Goal: Obtain resource: Download file/media

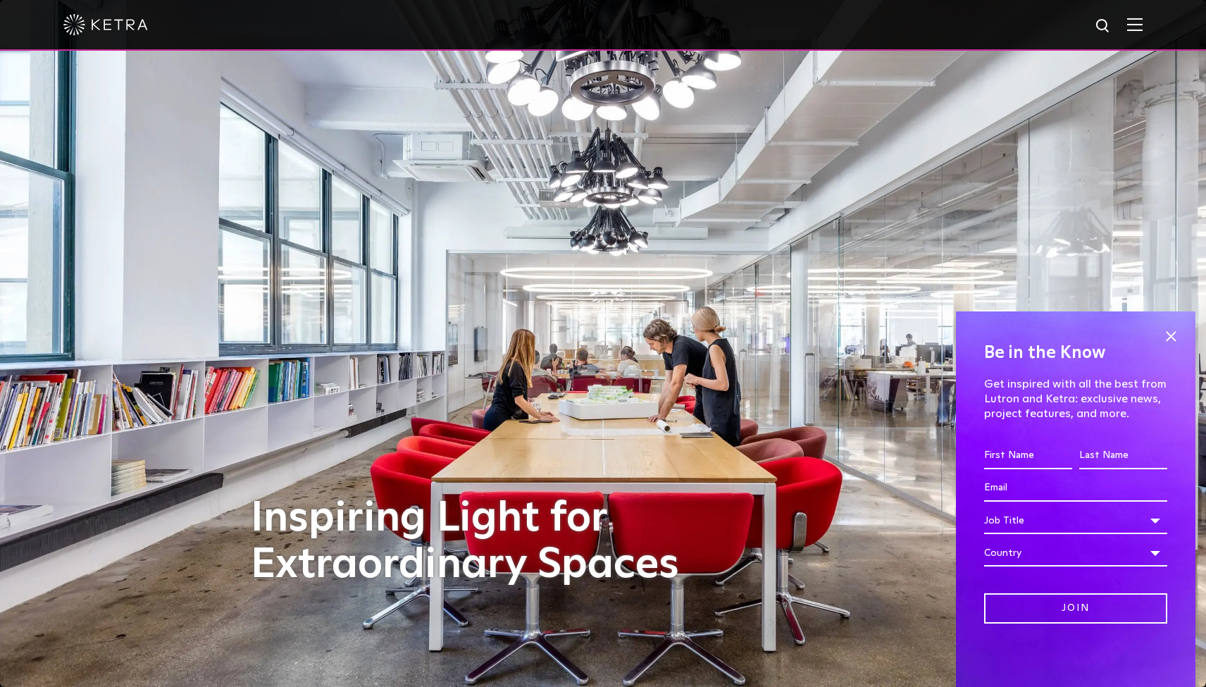
click at [1133, 29] on img at bounding box center [1135, 24] width 16 height 13
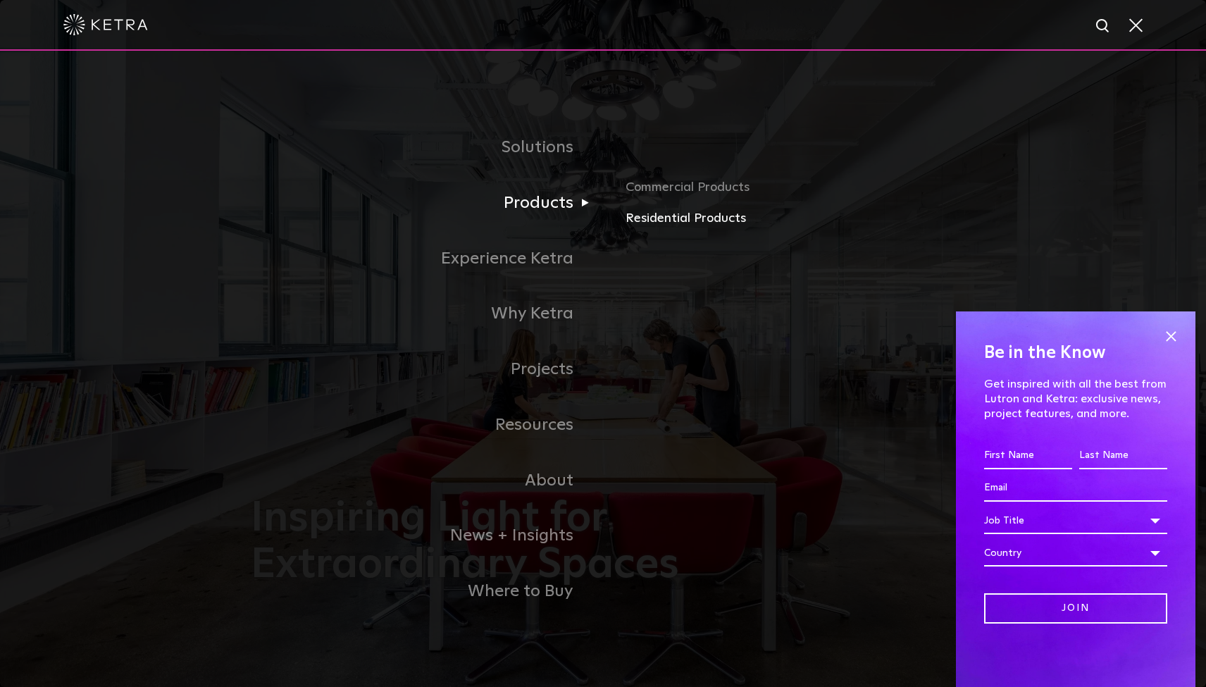
click at [676, 225] on link "Residential Products" at bounding box center [791, 219] width 330 height 20
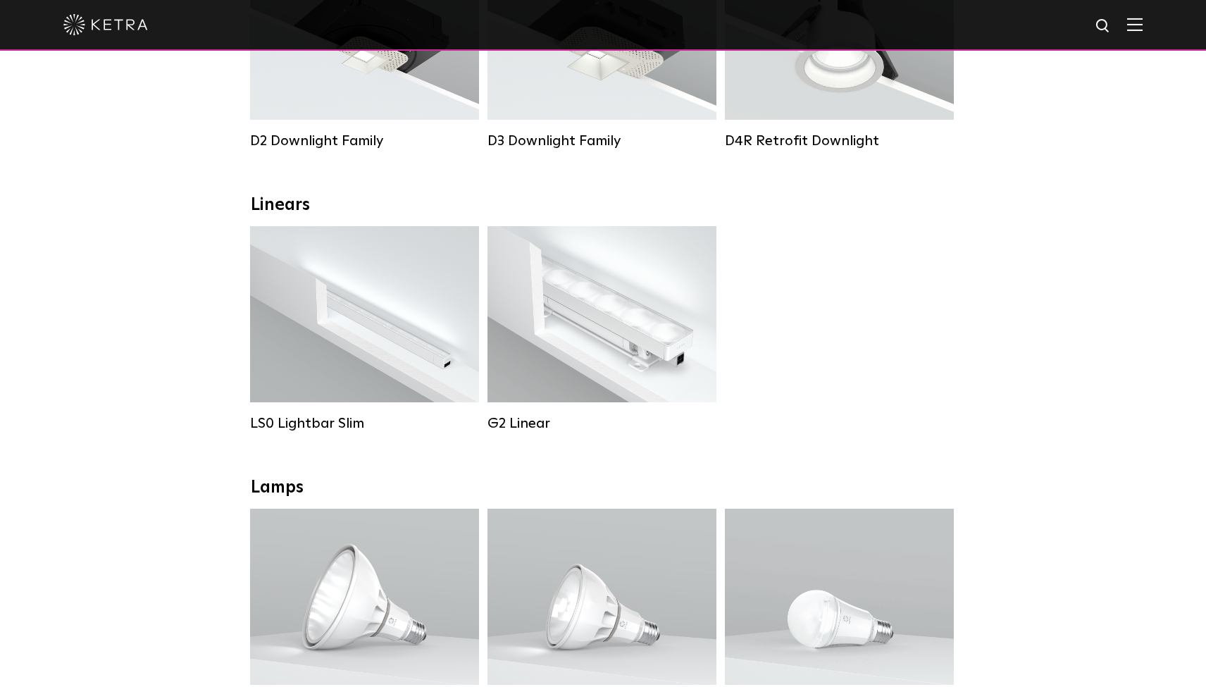
scroll to position [368, 0]
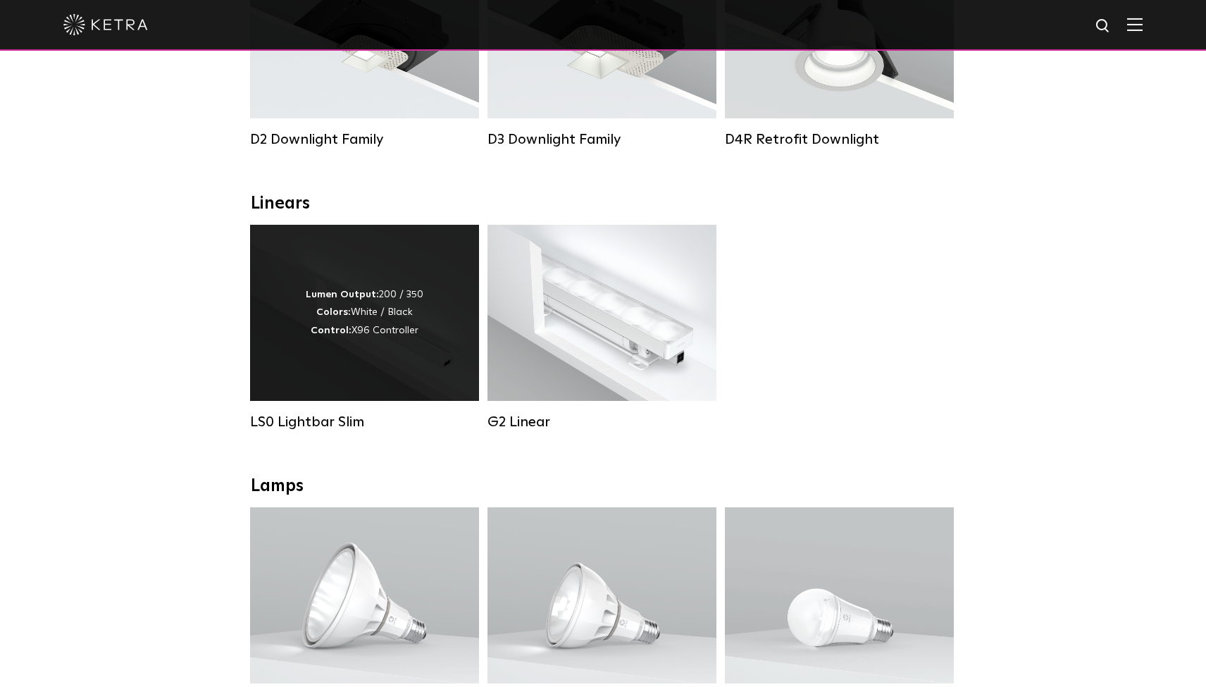
click at [336, 305] on div "Lumen Output: 200 / 350 Colors: White / Black Control: X96 Controller" at bounding box center [365, 313] width 118 height 54
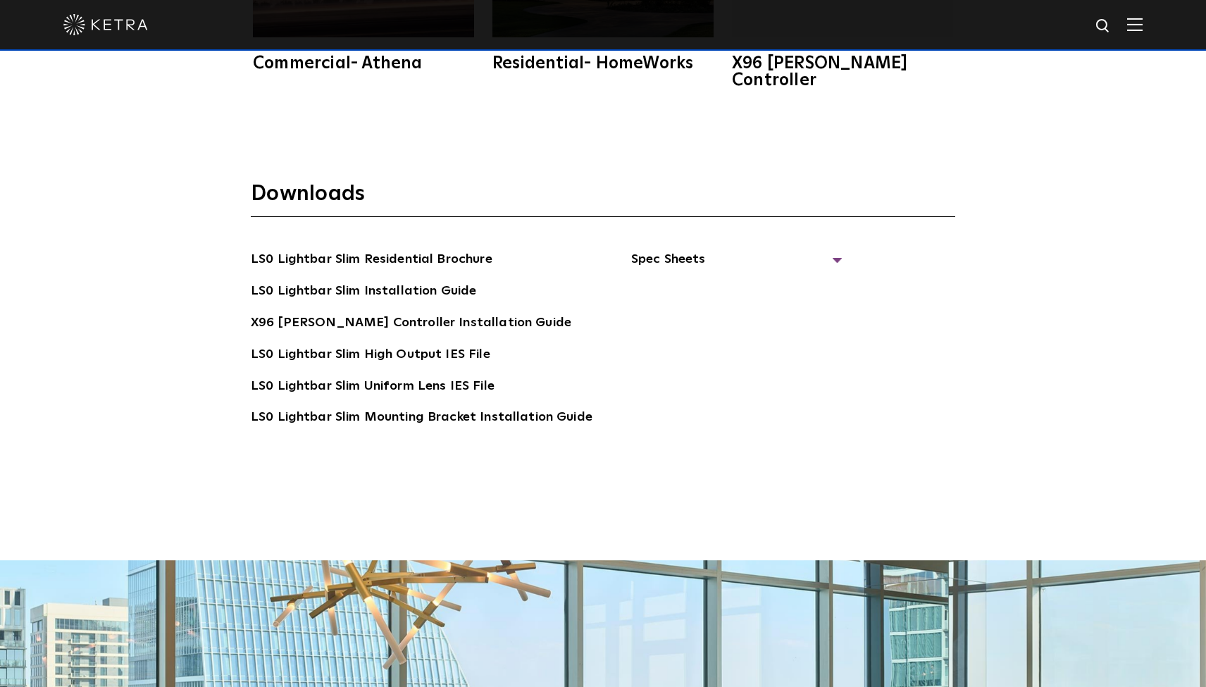
scroll to position [2927, 0]
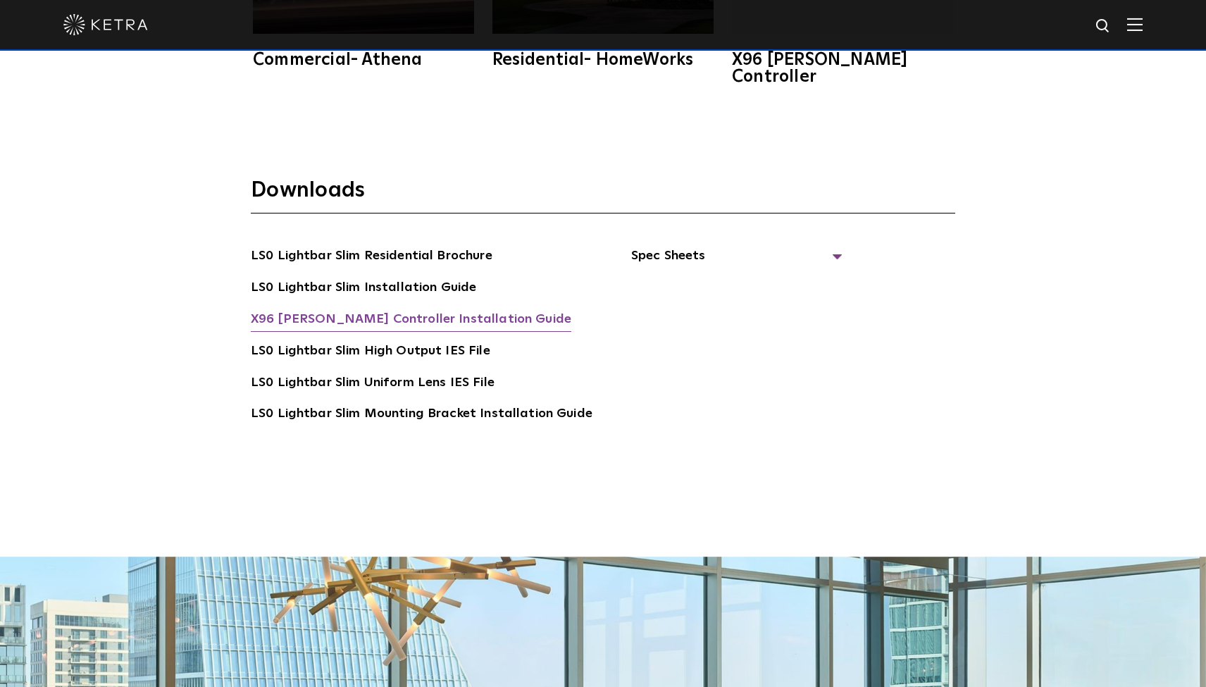
click at [349, 309] on link "X96 Ketra Controller Installation Guide" at bounding box center [411, 320] width 321 height 23
click at [371, 278] on link "LS0 Lightbar Slim Installation Guide" at bounding box center [363, 289] width 225 height 23
click at [666, 246] on span "Spec Sheets" at bounding box center [736, 261] width 211 height 31
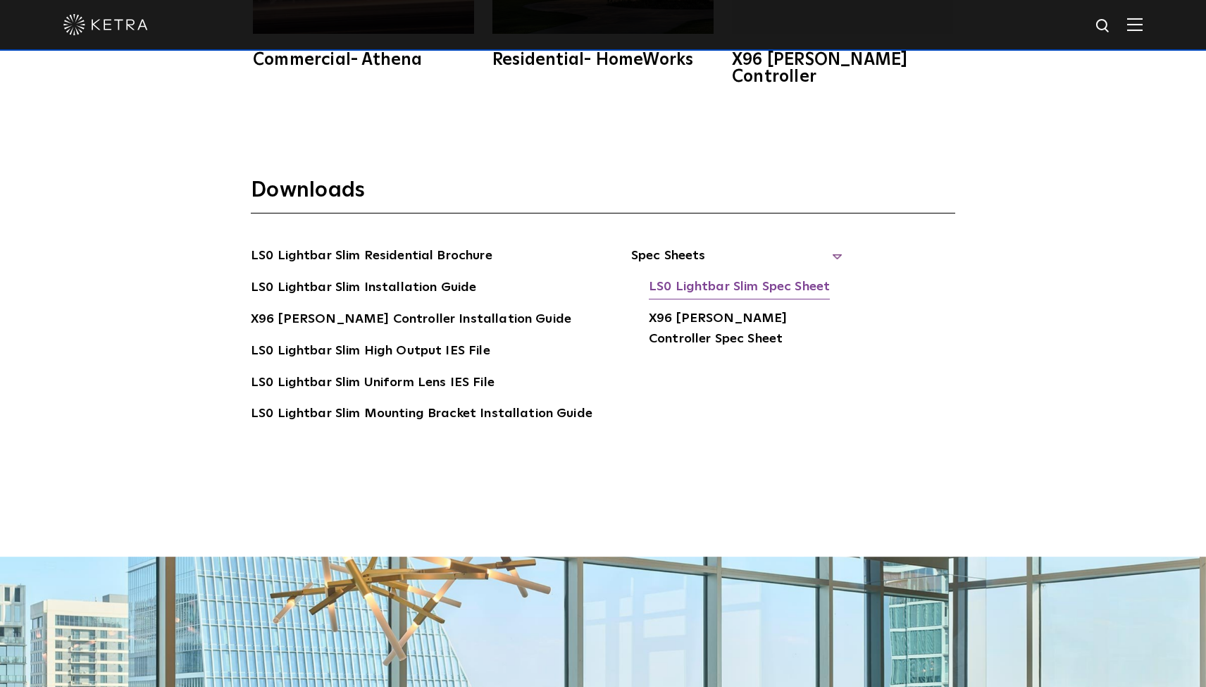
click at [738, 277] on link "LS0 Lightbar Slim Spec Sheet" at bounding box center [739, 288] width 181 height 23
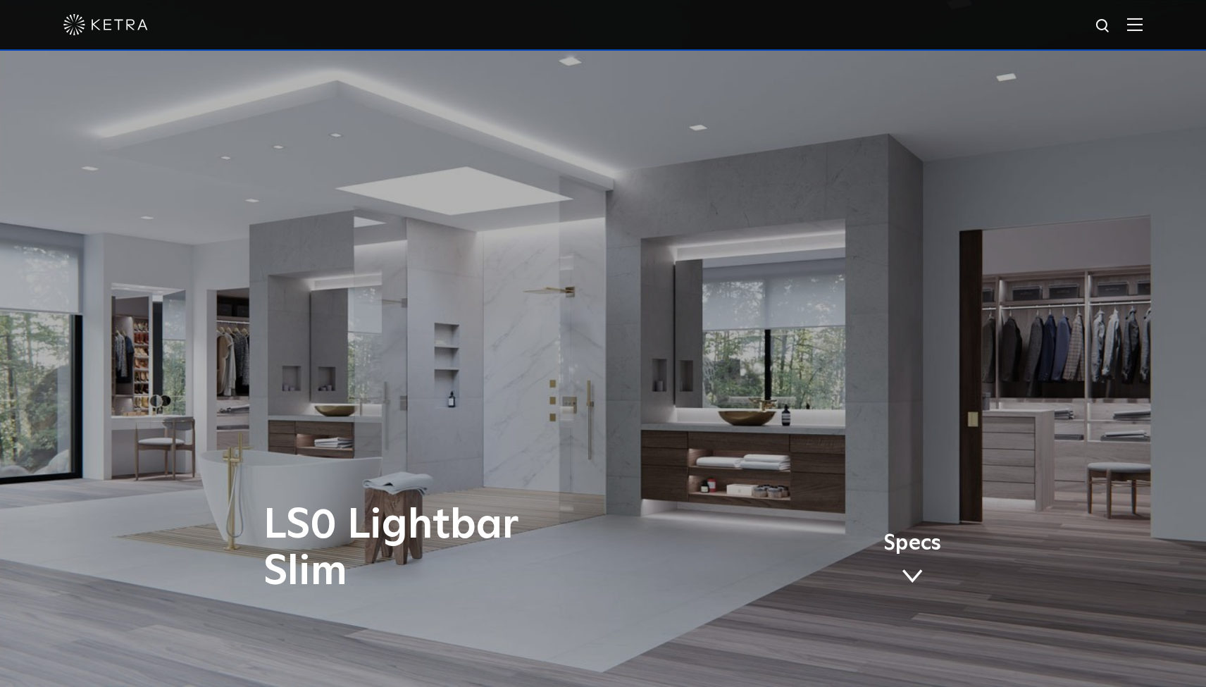
scroll to position [0, 0]
click at [1128, 25] on img at bounding box center [1135, 24] width 16 height 13
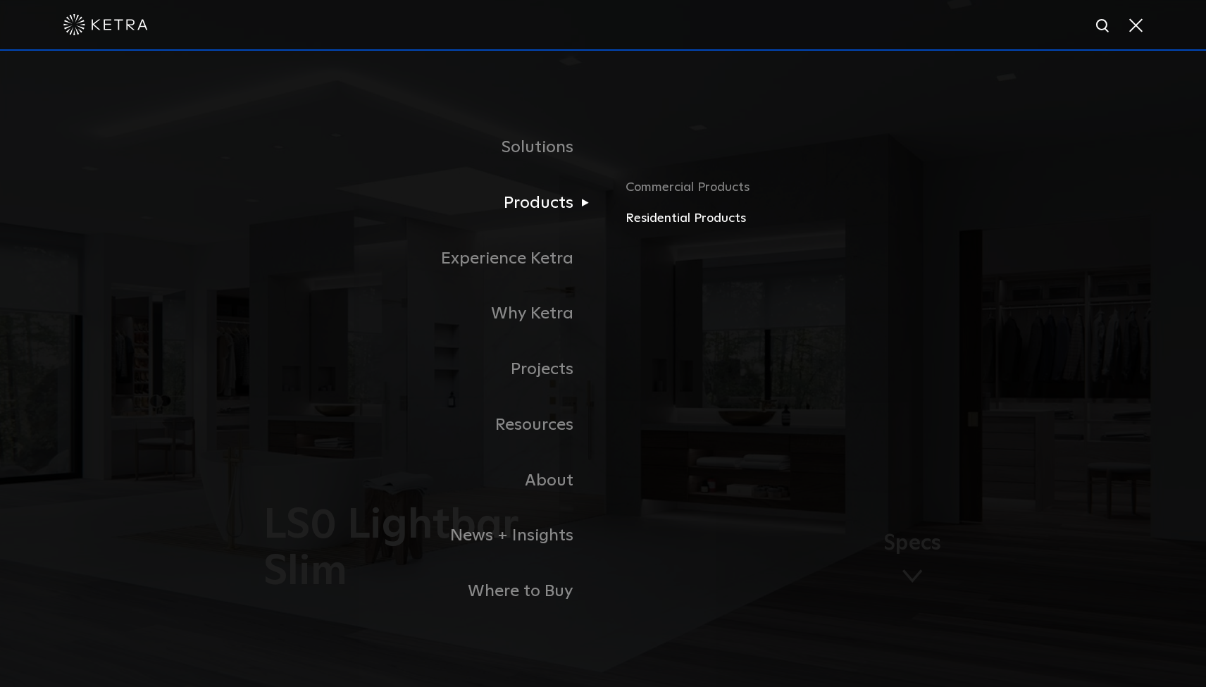
click at [664, 222] on link "Residential Products" at bounding box center [791, 219] width 330 height 20
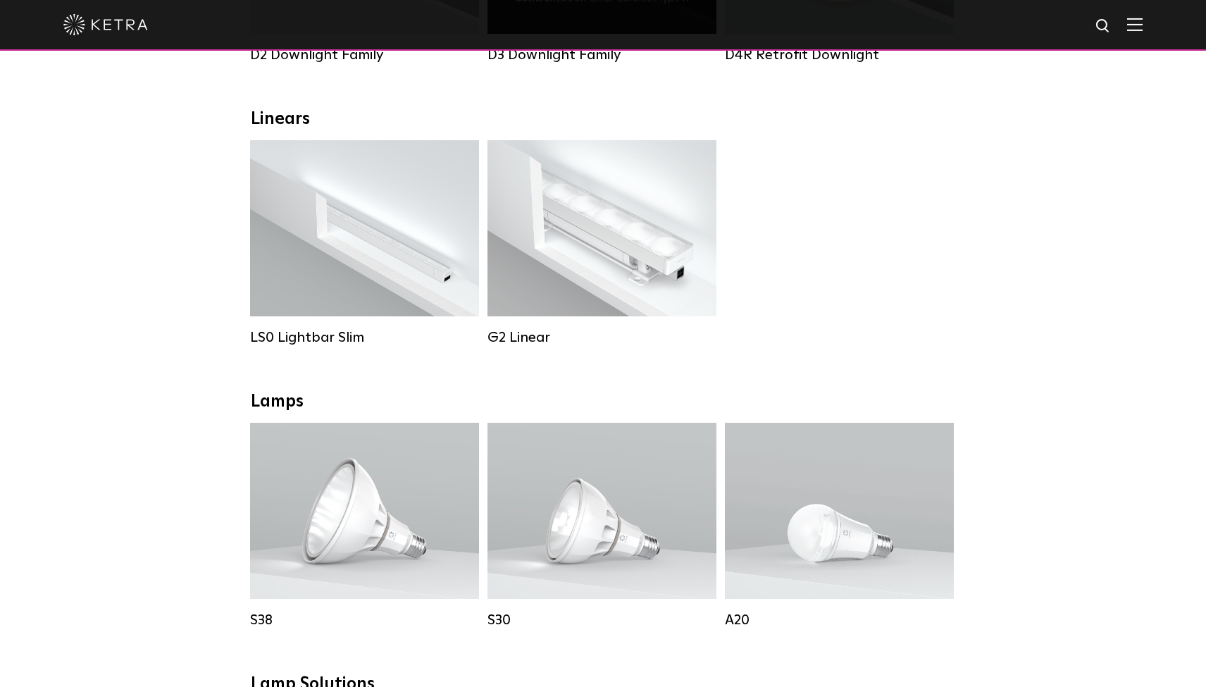
scroll to position [471, 0]
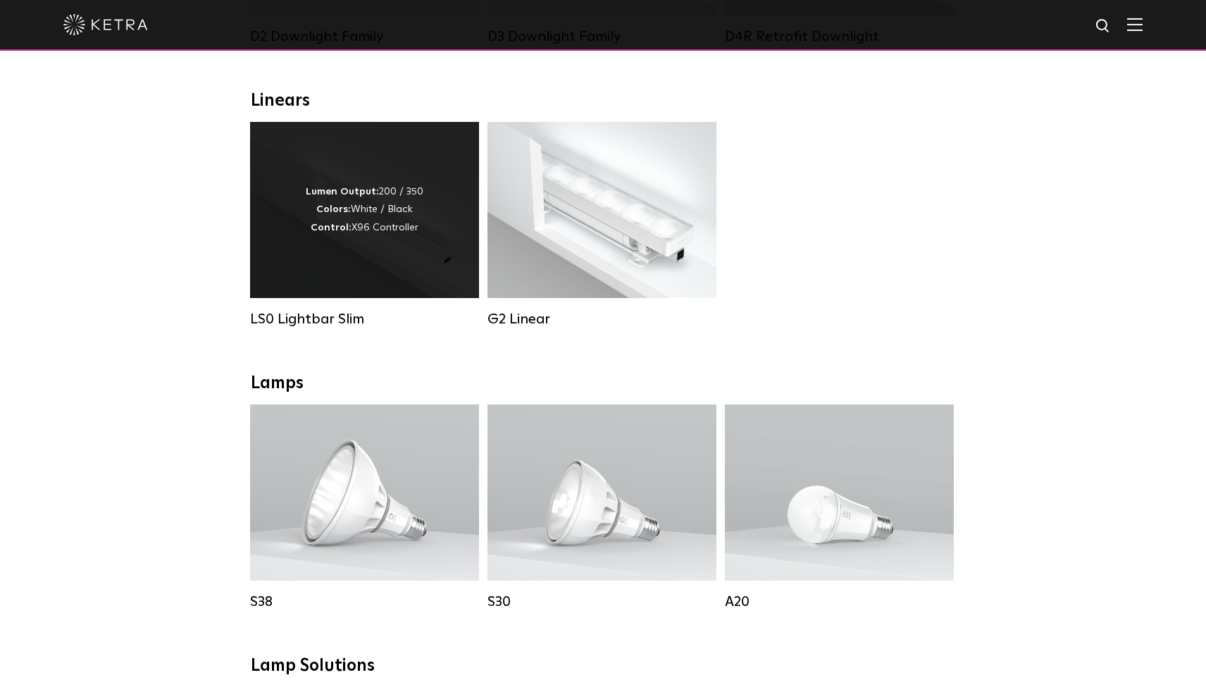
click at [381, 140] on div "Lumen Output: 200 / 350 Colors: White / Black Control: X96 Controller" at bounding box center [364, 210] width 229 height 176
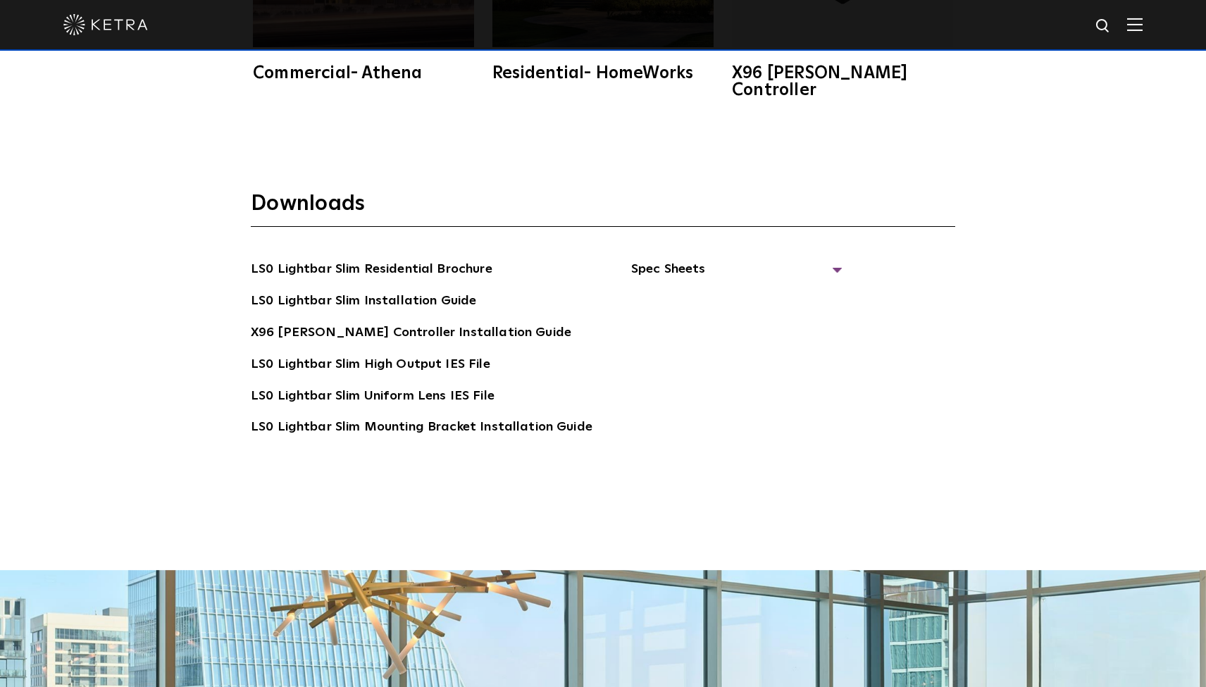
scroll to position [2915, 0]
